Goal: Task Accomplishment & Management: Manage account settings

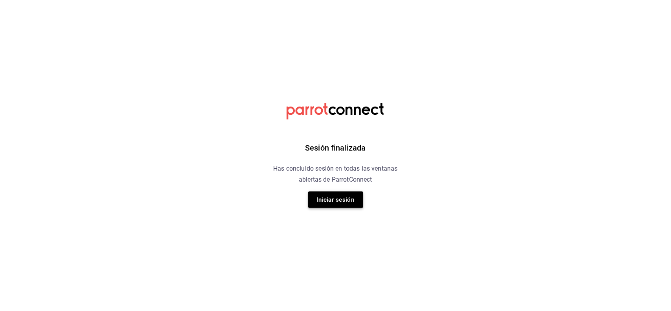
click at [354, 194] on button "Iniciar sesión" at bounding box center [335, 200] width 55 height 17
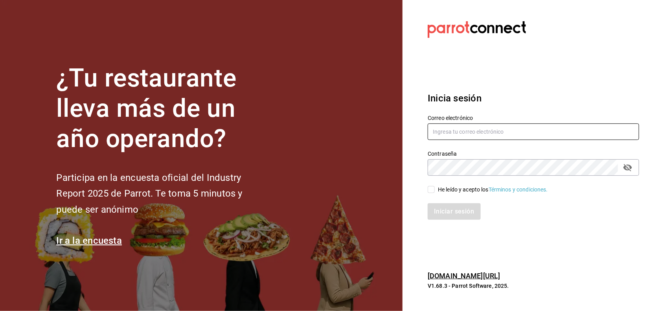
click at [465, 130] on input "text" at bounding box center [534, 132] width 212 height 17
type input "[PERSON_NAME][EMAIL_ADDRESS][PERSON_NAME][DOMAIN_NAME]"
click at [459, 188] on div "He leído y acepto los Términos y condiciones." at bounding box center [493, 190] width 110 height 8
click at [435, 188] on input "He leído y acepto los Términos y condiciones." at bounding box center [431, 189] width 7 height 7
checkbox input "true"
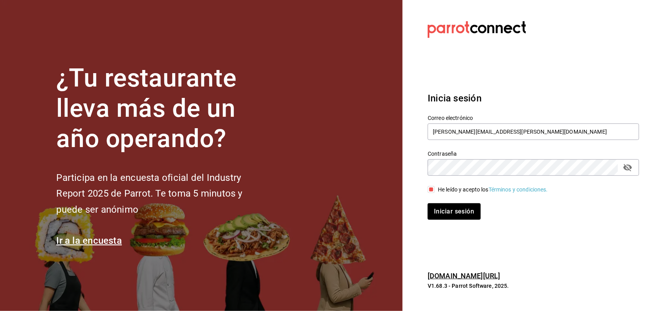
click at [639, 170] on div "Contraseña" at bounding box center [534, 167] width 212 height 17
click at [629, 168] on icon "passwordField" at bounding box center [627, 167] width 9 height 9
click at [462, 207] on button "Iniciar sesión" at bounding box center [454, 211] width 53 height 17
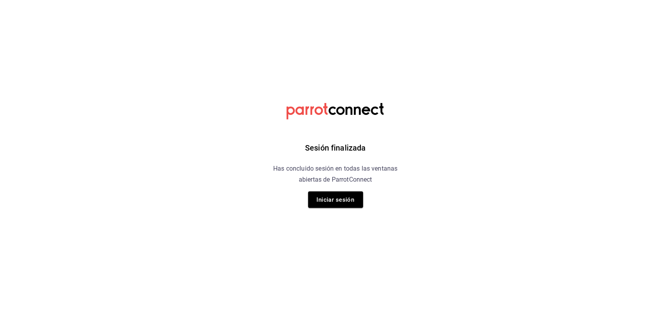
click at [350, 188] on div "Sesión finalizada Has concluido sesión en todas las ventanas abiertas de Parrot…" at bounding box center [335, 155] width 199 height 311
click at [333, 214] on div "Sesión finalizada Has concluido sesión en todas las ventanas abiertas de Parrot…" at bounding box center [335, 155] width 199 height 311
click at [338, 204] on button "Iniciar sesión" at bounding box center [335, 200] width 55 height 17
